Goal: Information Seeking & Learning: Learn about a topic

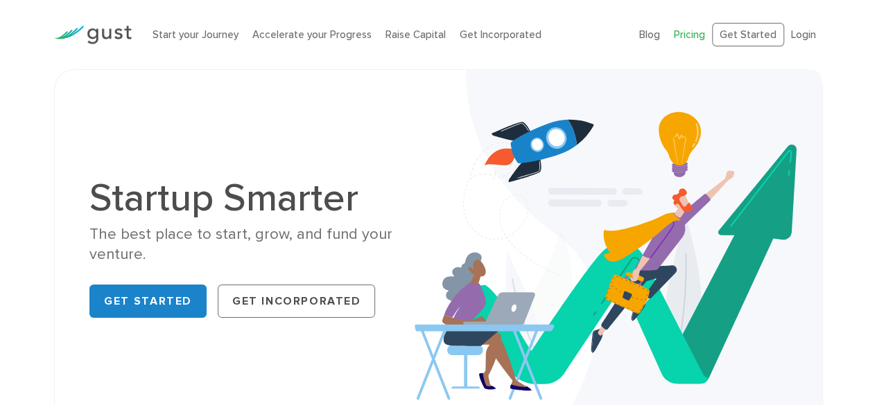
click at [681, 35] on link "Pricing" at bounding box center [689, 34] width 31 height 12
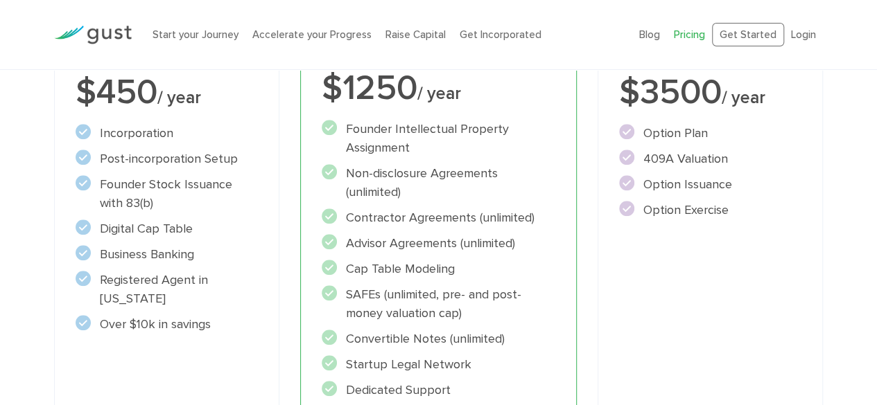
scroll to position [330, 0]
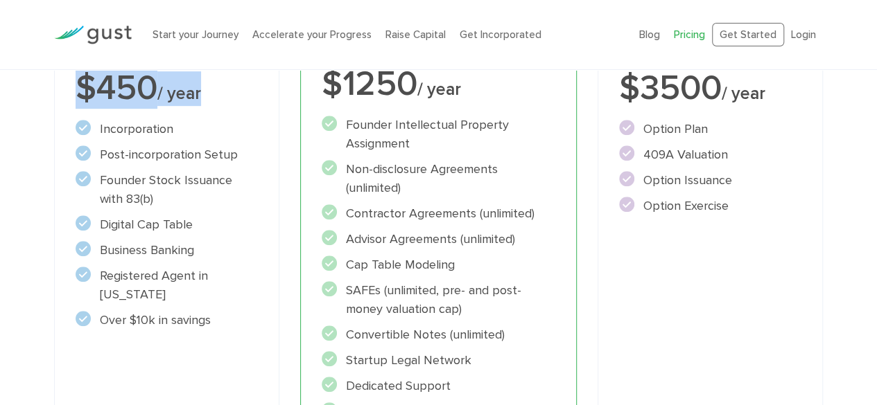
drag, startPoint x: 202, startPoint y: 94, endPoint x: 82, endPoint y: 94, distance: 119.9
click at [82, 94] on div "$450 / year" at bounding box center [167, 88] width 182 height 35
copy div "$450 / year"
